Goal: Information Seeking & Learning: Learn about a topic

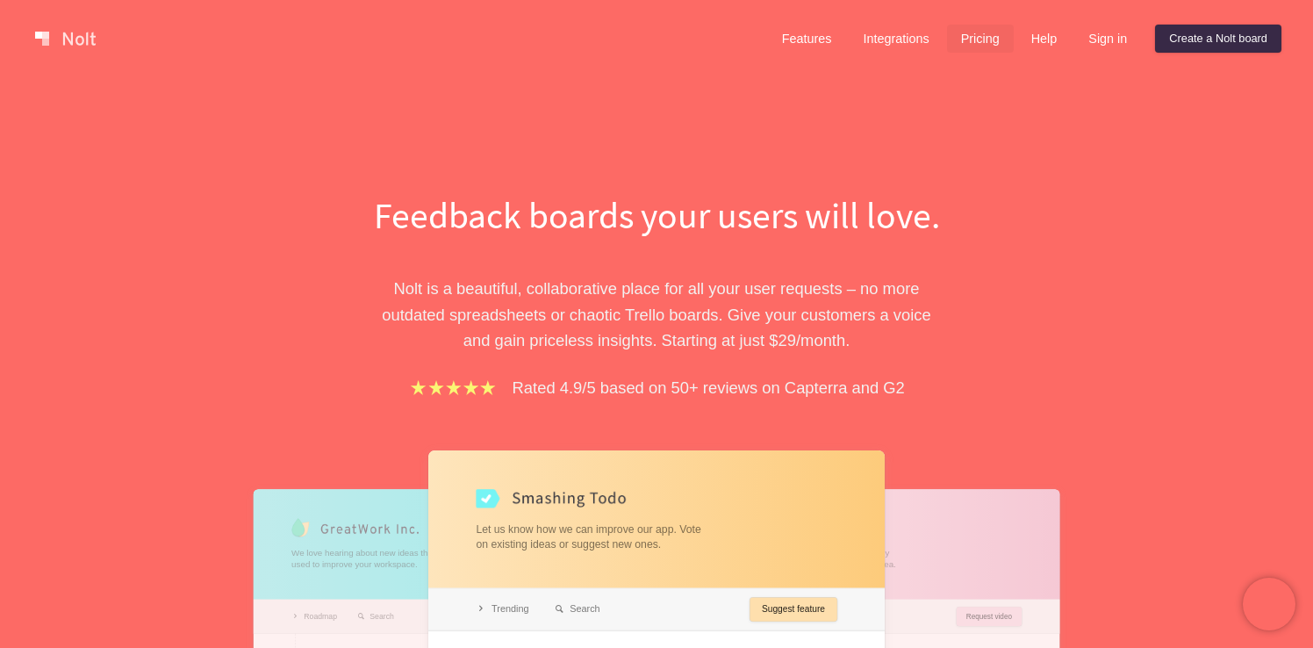
click at [986, 25] on link "Pricing" at bounding box center [980, 39] width 67 height 28
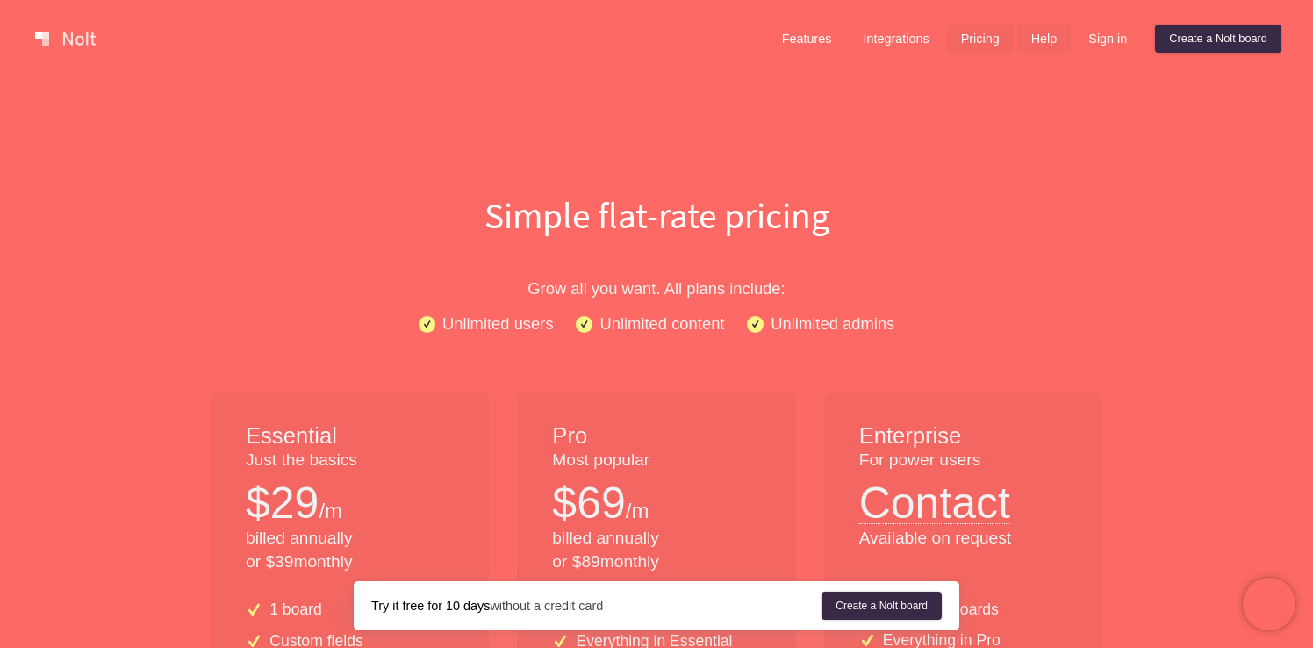
click at [1035, 43] on link "Help" at bounding box center [1044, 39] width 54 height 28
